Goal: Task Accomplishment & Management: Manage account settings

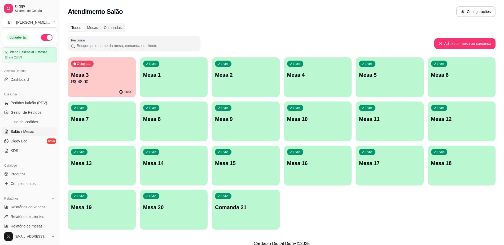
click at [31, 110] on span "Gestor de Pedidos" at bounding box center [26, 112] width 31 height 5
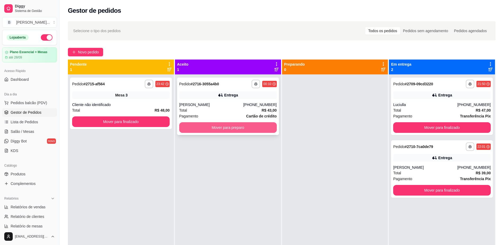
click at [210, 129] on button "Mover para preparo" at bounding box center [228, 127] width 98 height 11
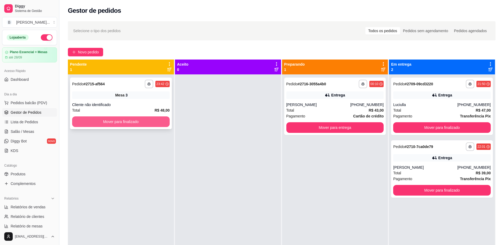
click at [138, 122] on button "Mover para finalizado" at bounding box center [121, 121] width 98 height 11
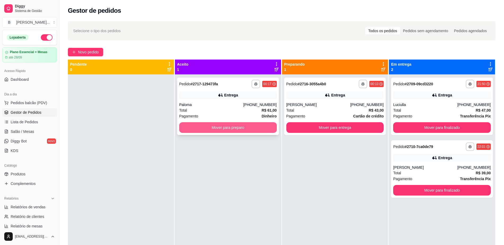
click at [224, 126] on button "Mover para preparo" at bounding box center [228, 127] width 98 height 11
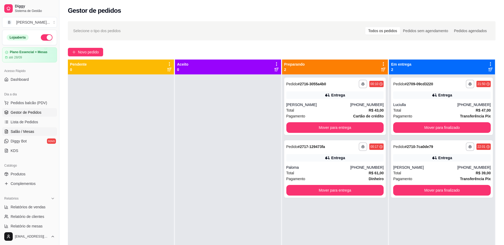
click at [27, 131] on span "Salão / Mesas" at bounding box center [23, 131] width 24 height 5
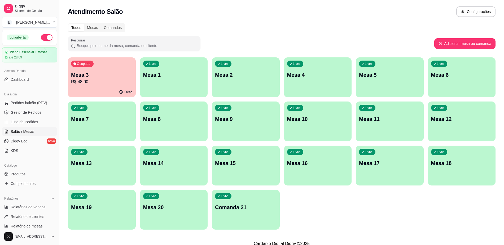
click at [82, 78] on p "Mesa 3" at bounding box center [102, 74] width 62 height 7
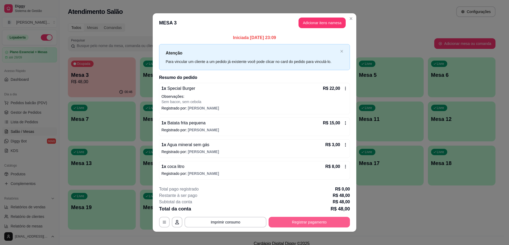
click at [301, 222] on button "Registrar pagamento" at bounding box center [309, 221] width 81 height 11
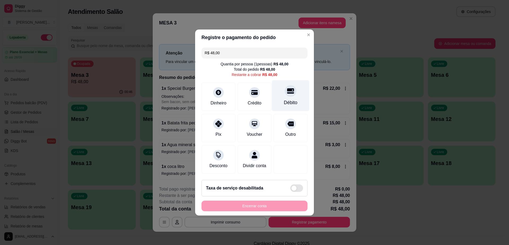
click at [294, 88] on div "Débito" at bounding box center [290, 95] width 37 height 31
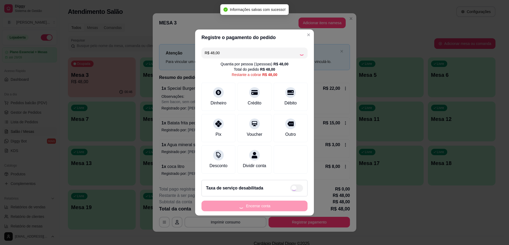
type input "R$ 0,00"
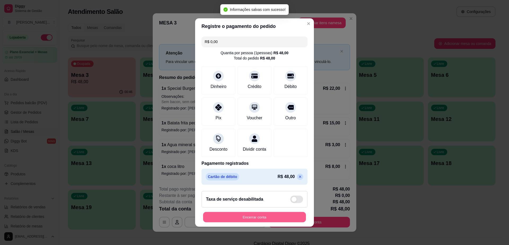
click at [282, 222] on button "Encerrar conta" at bounding box center [254, 217] width 103 height 10
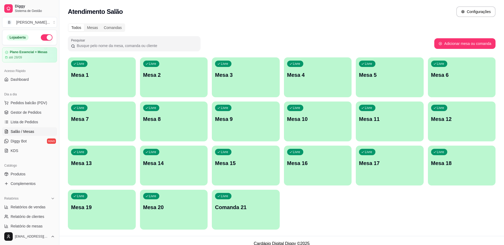
click at [43, 36] on button "button" at bounding box center [47, 37] width 12 height 6
click at [36, 110] on span "Gestor de Pedidos" at bounding box center [26, 112] width 31 height 5
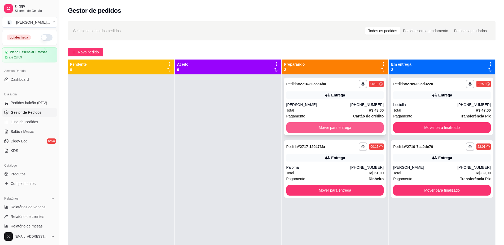
click at [359, 124] on button "Mover para entrega" at bounding box center [335, 127] width 98 height 11
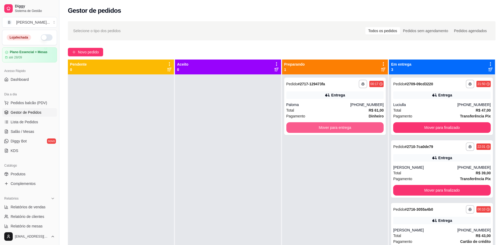
click at [359, 124] on button "Mover para entrega" at bounding box center [335, 127] width 98 height 11
